Goal: Information Seeking & Learning: Learn about a topic

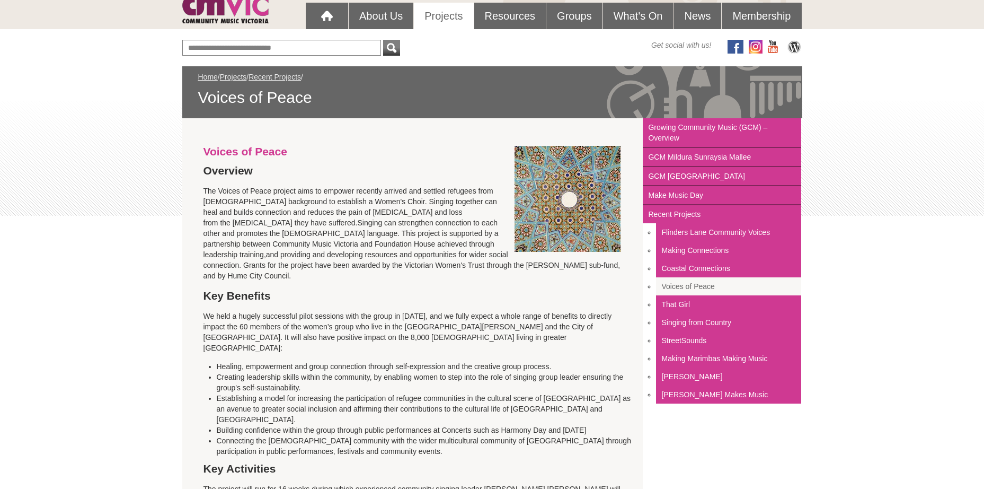
scroll to position [82, 0]
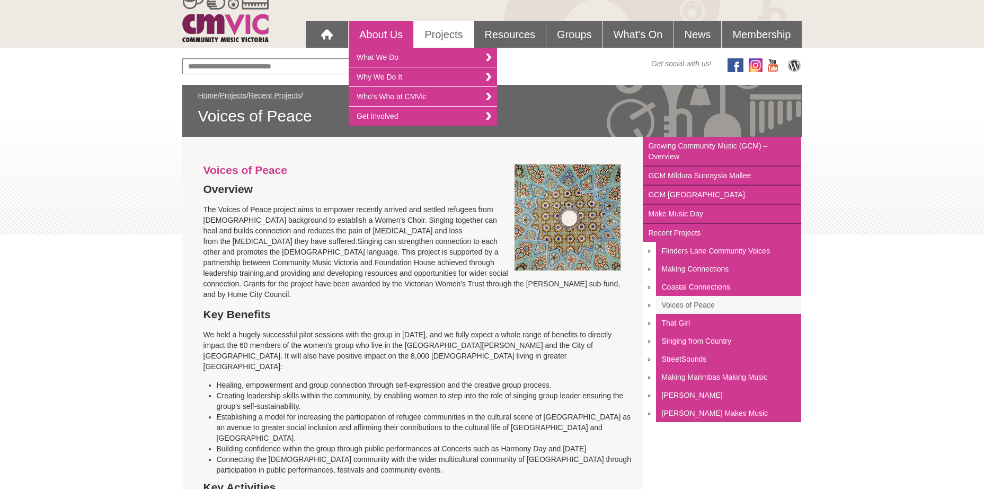
click at [384, 29] on link "About Us" at bounding box center [381, 34] width 65 height 26
click at [392, 55] on link "What We Do" at bounding box center [423, 58] width 148 height 20
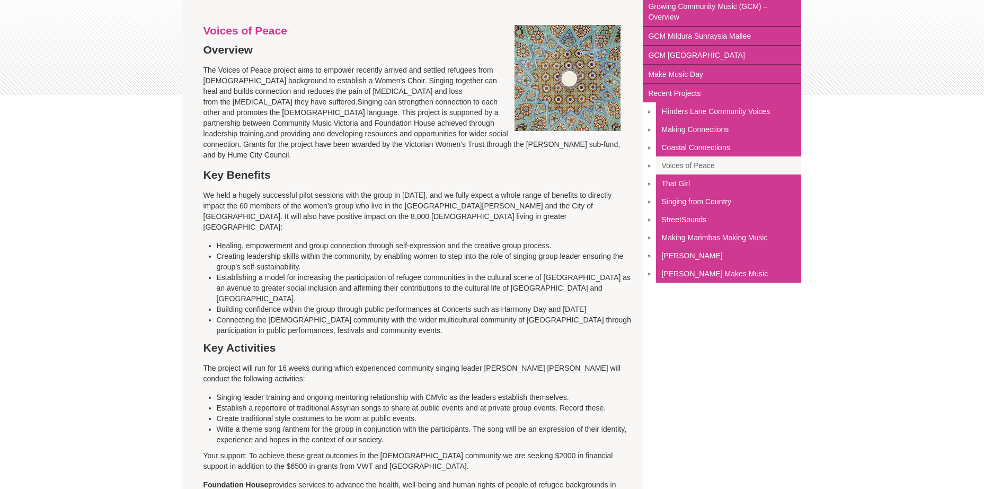
scroll to position [241, 0]
